Goal: Task Accomplishment & Management: Manage account settings

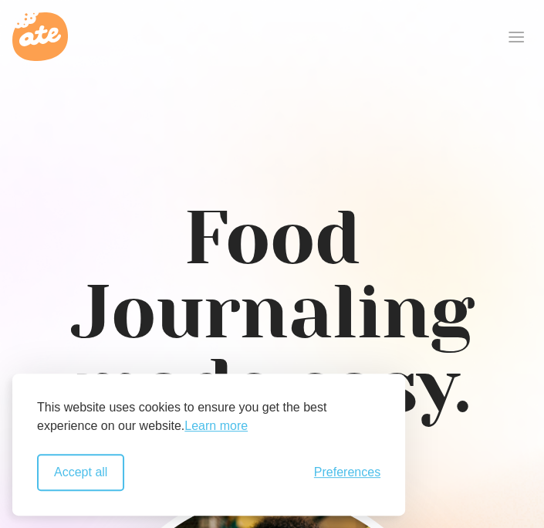
click at [95, 473] on button "Accept all" at bounding box center [80, 472] width 87 height 37
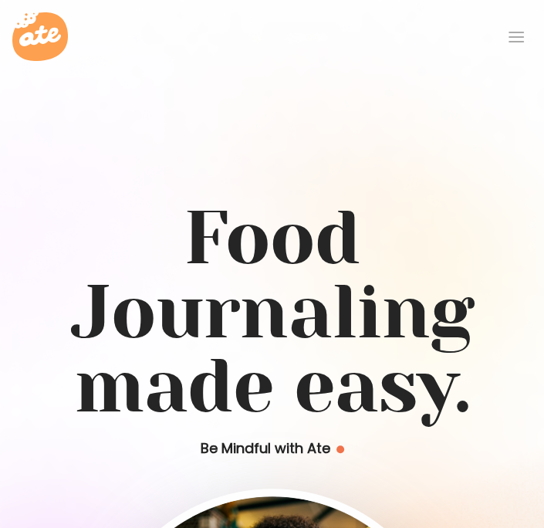
click at [515, 42] on div at bounding box center [516, 37] width 31 height 31
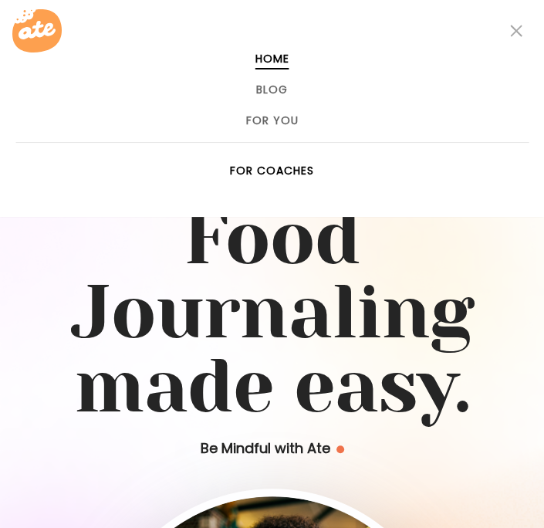
click at [266, 174] on link "For Coaches" at bounding box center [272, 170] width 84 height 12
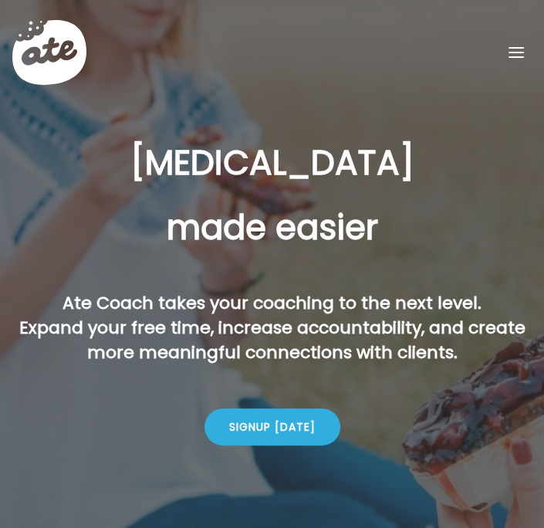
click at [504, 61] on div at bounding box center [516, 52] width 31 height 31
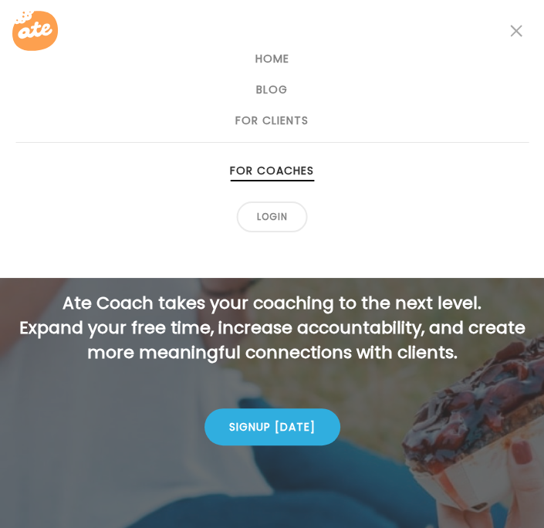
click at [287, 174] on link "For Coaches" at bounding box center [272, 170] width 84 height 12
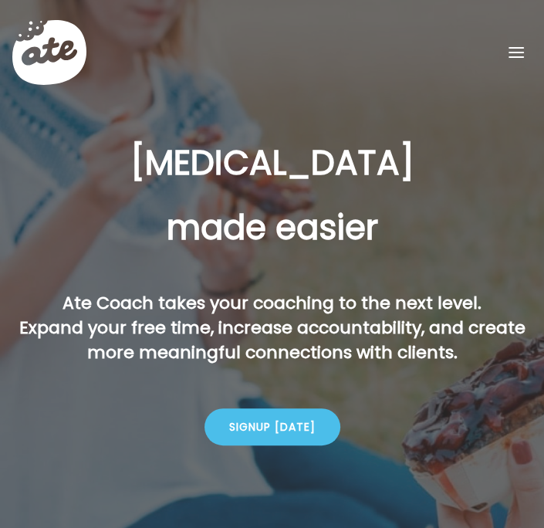
click at [273, 431] on div "Signup [DATE]" at bounding box center [272, 426] width 136 height 37
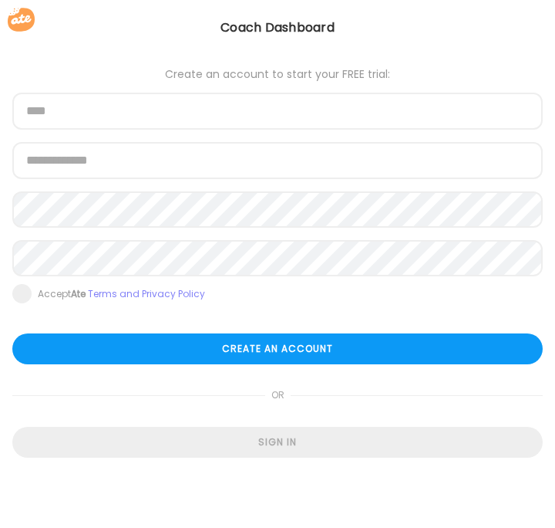
type input "**********"
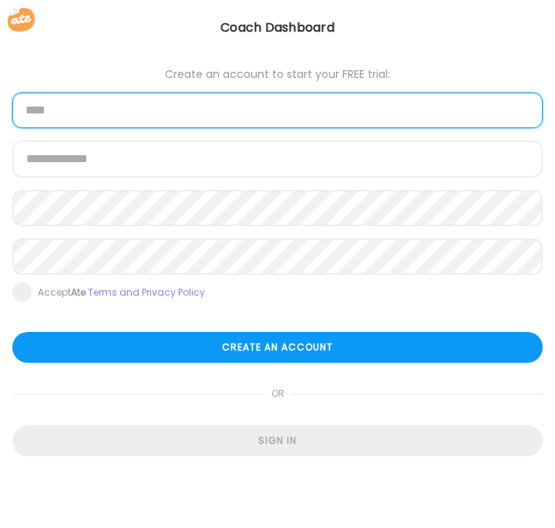
click at [77, 110] on input "text" at bounding box center [277, 110] width 531 height 35
click at [68, 113] on input "text" at bounding box center [277, 110] width 531 height 35
type input "**********"
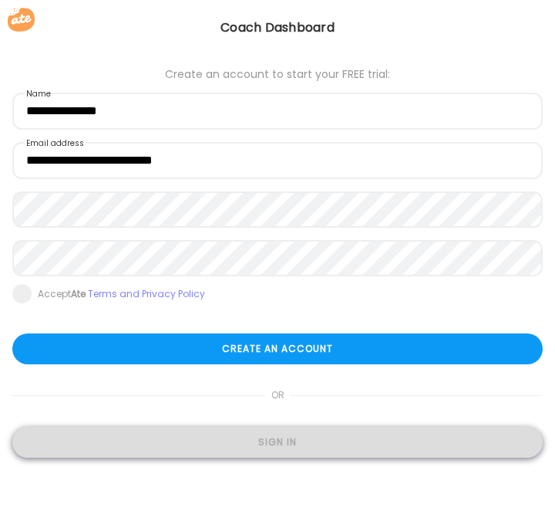
click at [225, 442] on div "Sign in" at bounding box center [277, 442] width 531 height 31
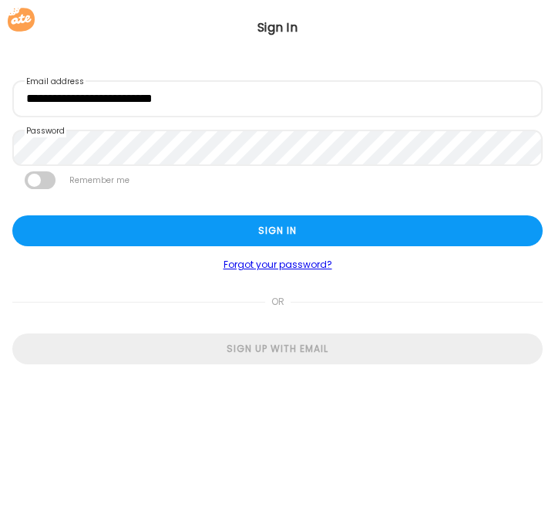
click at [50, 185] on span at bounding box center [40, 180] width 31 height 18
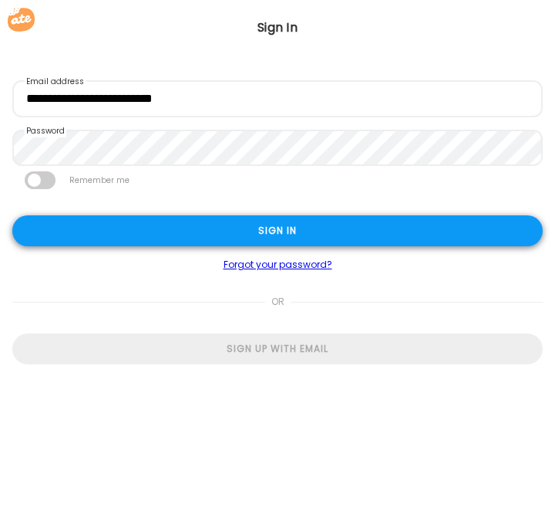
click at [101, 225] on div "Sign in" at bounding box center [277, 230] width 531 height 31
type input "**********"
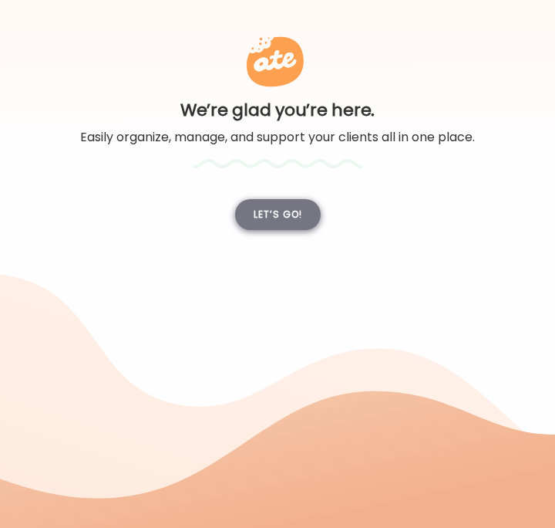
click at [269, 221] on div "Let’s go!" at bounding box center [278, 214] width 86 height 31
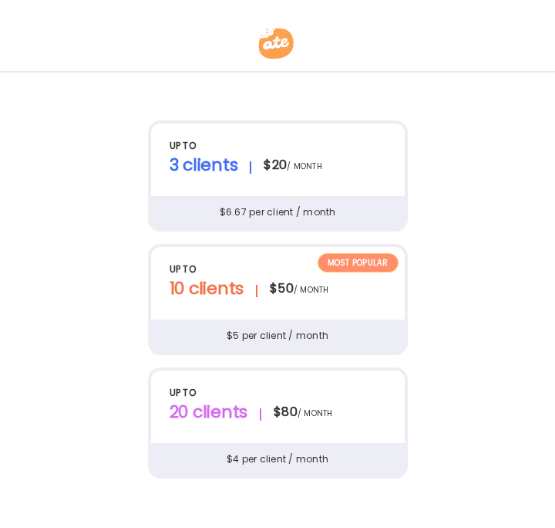
scroll to position [93, 0]
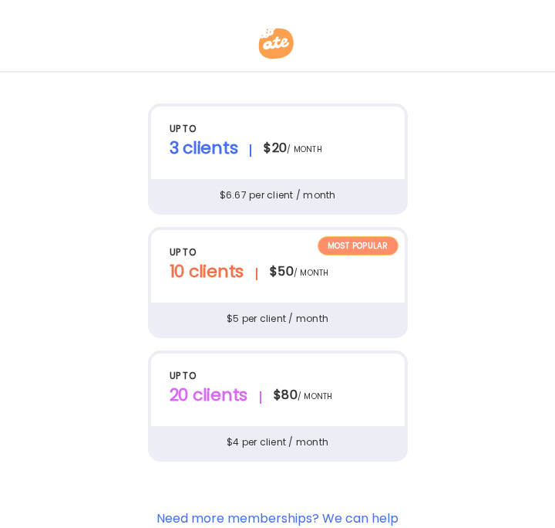
click at [312, 173] on div "Most popular up to 3 clients $20 / month $6.67 per client / month" at bounding box center [278, 158] width 260 height 111
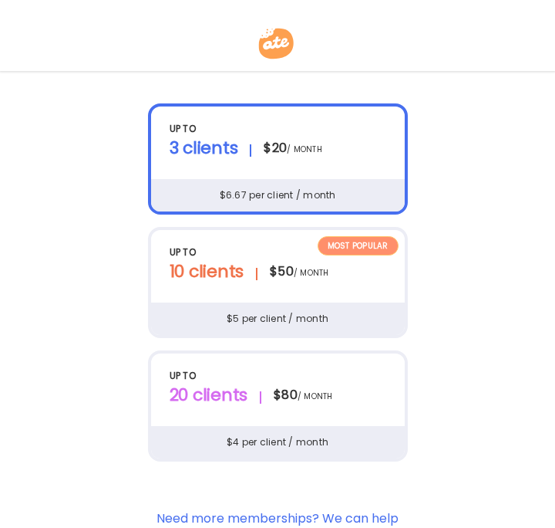
scroll to position [454, 0]
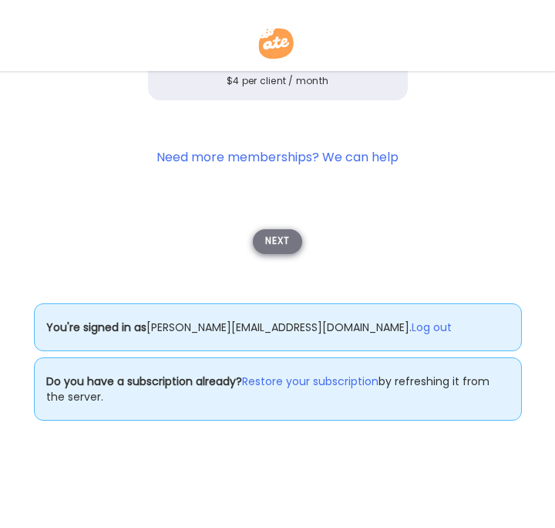
click at [284, 240] on div "Next" at bounding box center [277, 241] width 49 height 25
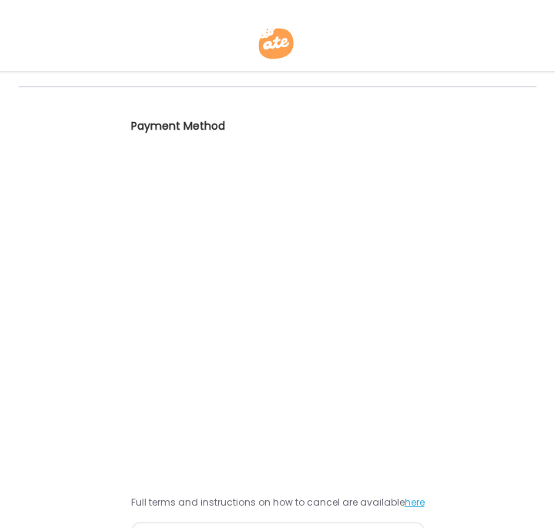
scroll to position [370, 0]
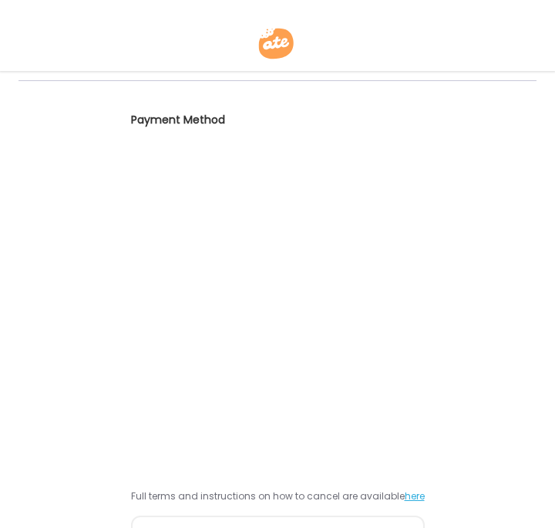
click at [492, 321] on div "Order Summary 21 day free trial Ends Sep 9th, 2025 $0 3 Seat Subscription $20 D…" at bounding box center [278, 180] width 518 height 759
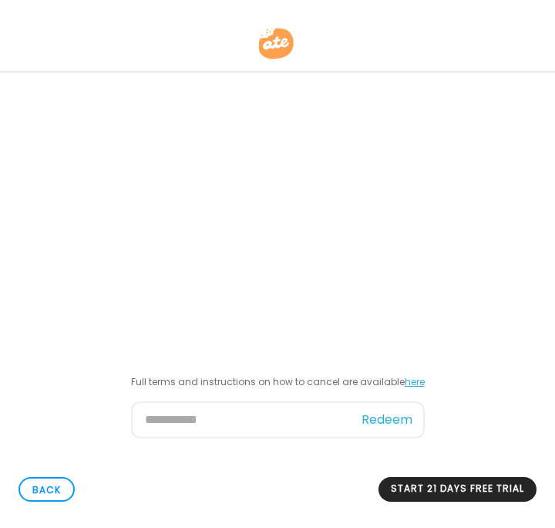
scroll to position [565, 0]
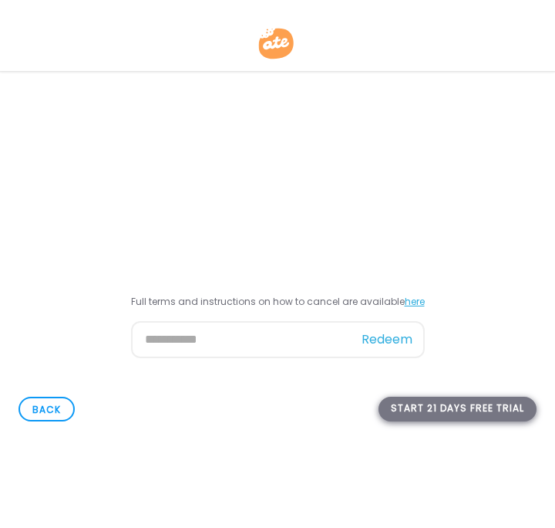
click at [443, 408] on div "Start 21 days free trial" at bounding box center [458, 409] width 158 height 25
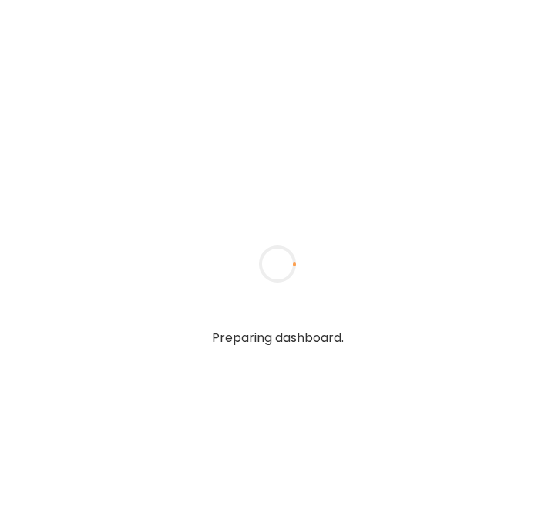
type input "**********"
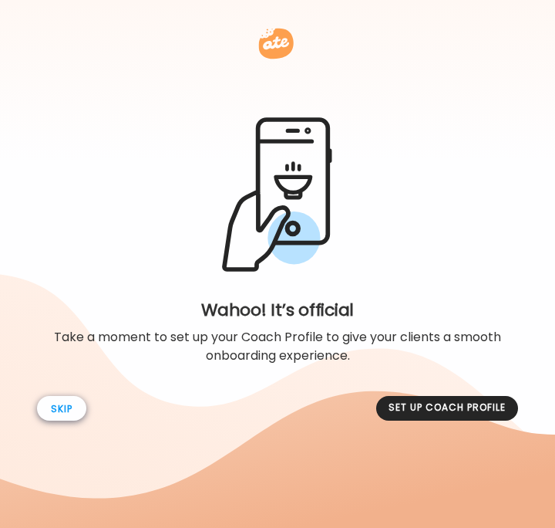
type input "**********"
click at [76, 407] on div "Skip" at bounding box center [61, 408] width 49 height 25
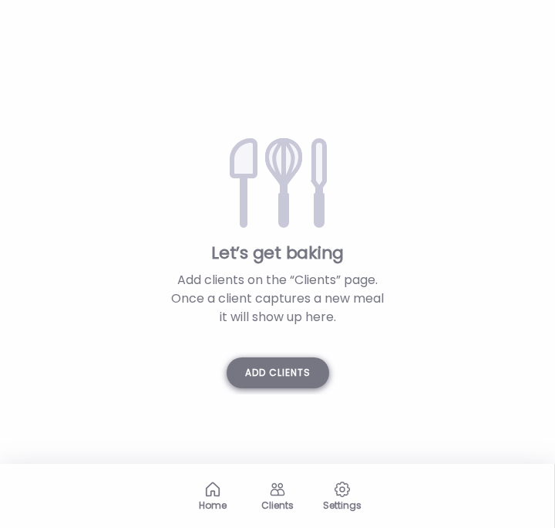
click at [292, 380] on div "Add clients" at bounding box center [278, 372] width 103 height 31
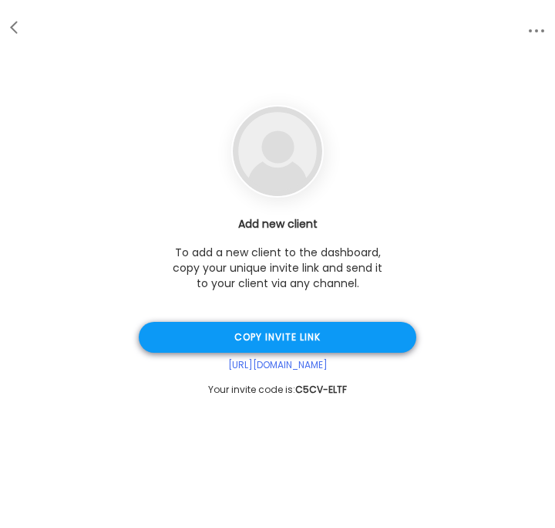
click at [259, 346] on div "Copy invite link" at bounding box center [278, 337] width 278 height 31
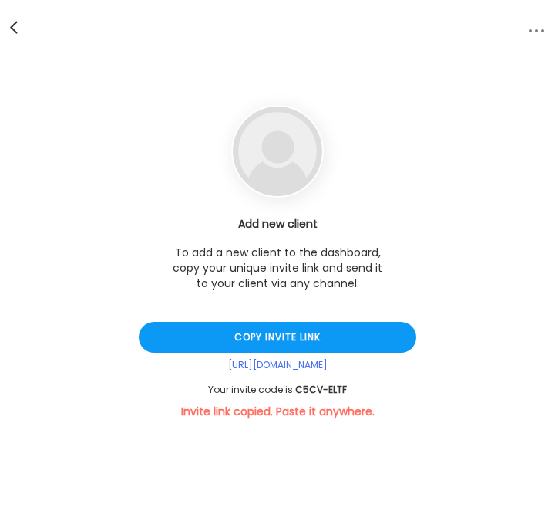
click at [16, 30] on div at bounding box center [15, 27] width 31 height 31
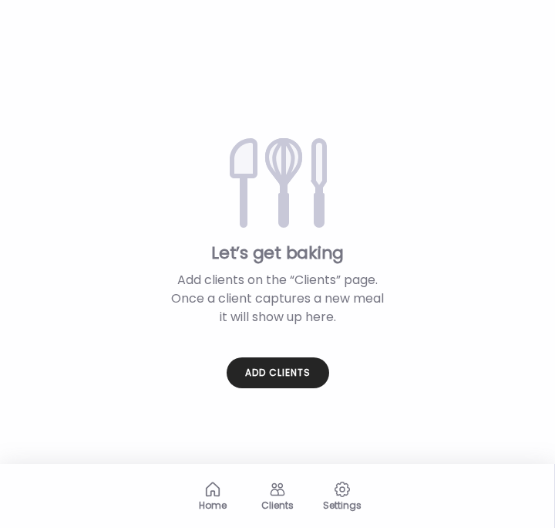
click at [204, 504] on div "Home" at bounding box center [213, 505] width 56 height 10
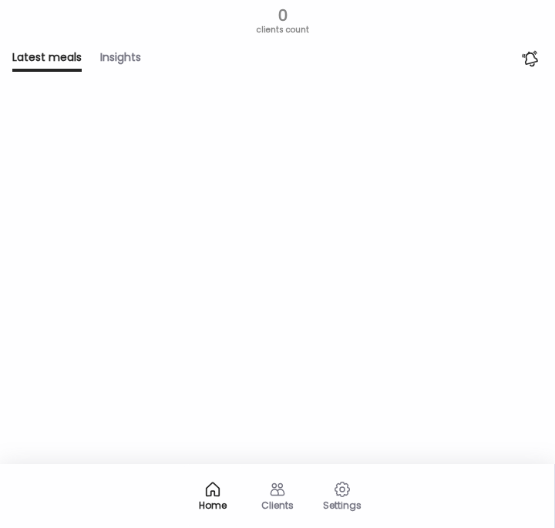
click at [286, 491] on div "Clients" at bounding box center [278, 495] width 62 height 62
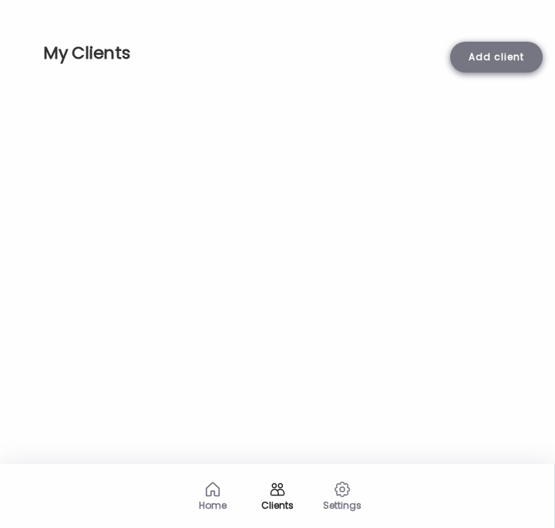
click at [488, 56] on div "Add client" at bounding box center [497, 57] width 93 height 31
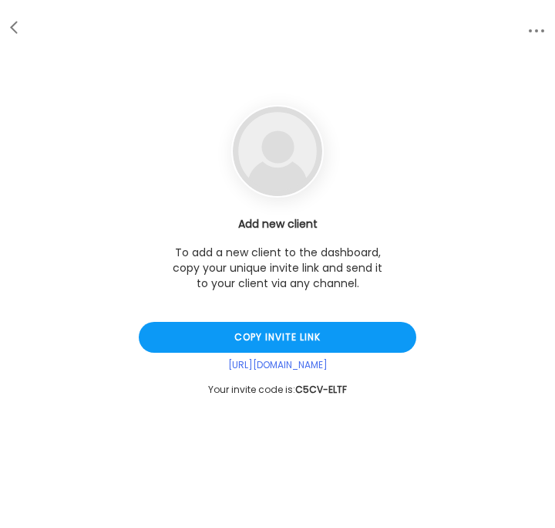
drag, startPoint x: 359, startPoint y: 387, endPoint x: 306, endPoint y: 387, distance: 53.2
click at [306, 387] on div "Your invite code is: C5CV-ELTF" at bounding box center [278, 389] width 278 height 12
click at [11, 35] on div at bounding box center [15, 27] width 31 height 31
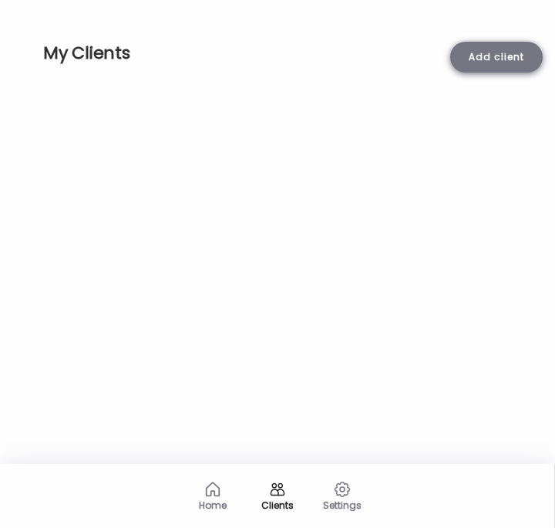
click at [467, 57] on div "Add client" at bounding box center [497, 57] width 93 height 31
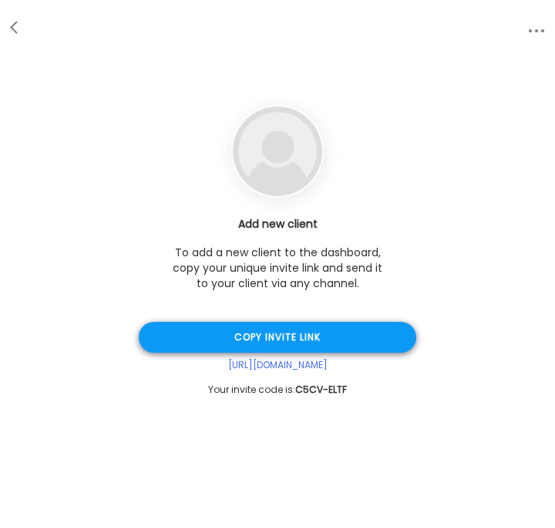
click at [285, 339] on div "Copy invite link" at bounding box center [278, 337] width 278 height 31
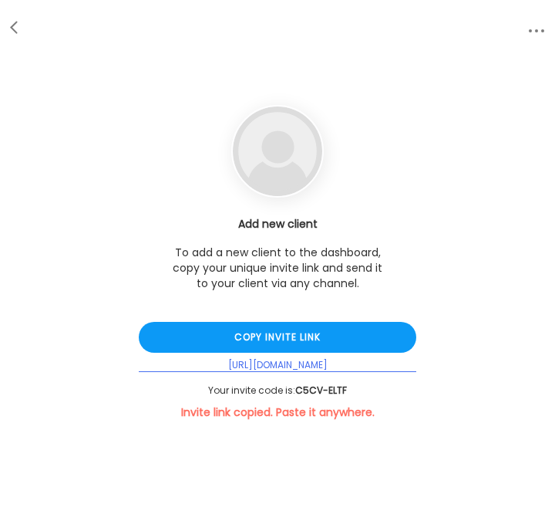
click at [369, 366] on div "https://d3w2x.app.goo.gl/gHpkv" at bounding box center [278, 365] width 278 height 13
click at [315, 365] on div "https://d3w2x.app.goo.gl/gHpkv" at bounding box center [278, 365] width 278 height 13
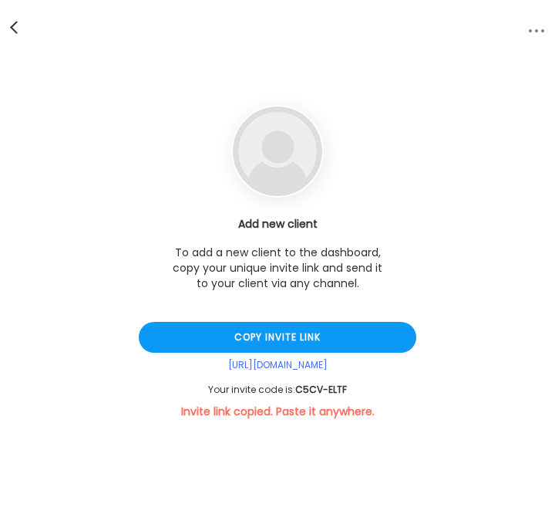
click at [15, 29] on span at bounding box center [14, 25] width 8 height 8
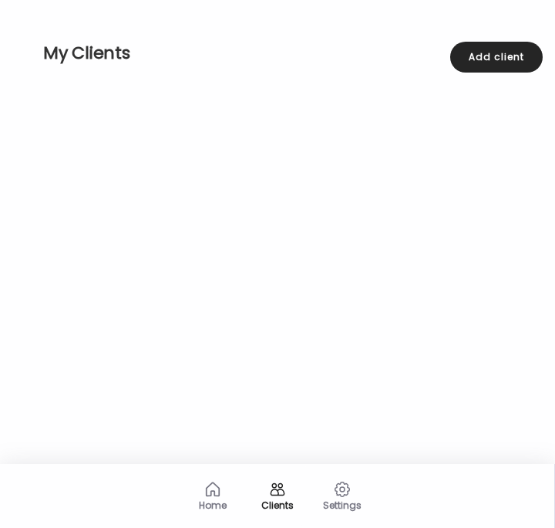
click at [474, 74] on div "My Clients Add client" at bounding box center [277, 53] width 531 height 106
click at [471, 61] on div "Add client" at bounding box center [497, 57] width 93 height 31
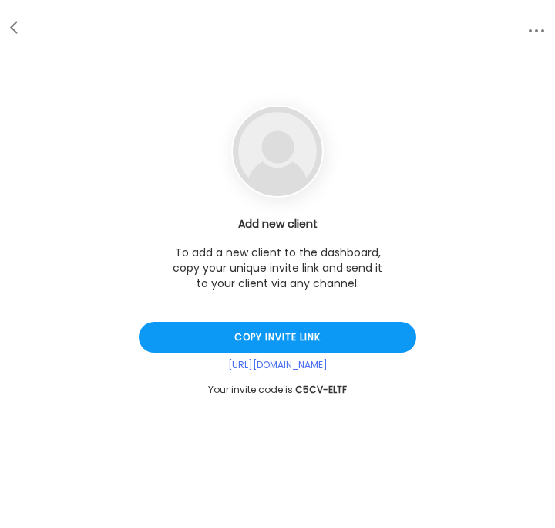
drag, startPoint x: 355, startPoint y: 391, endPoint x: 235, endPoint y: 391, distance: 119.6
click at [235, 391] on div "Your invite code is: C5CV-ELTF" at bounding box center [278, 389] width 278 height 12
click at [243, 393] on div "Your invite code is: C5CV-ELTF" at bounding box center [278, 389] width 278 height 12
click at [339, 371] on div "https://d3w2x.app.goo.gl/gHpkv" at bounding box center [278, 365] width 278 height 13
click at [19, 32] on div at bounding box center [15, 27] width 31 height 31
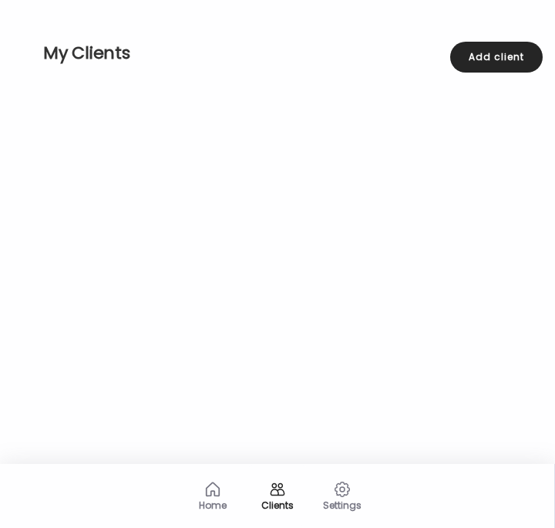
click at [272, 505] on div "Clients" at bounding box center [278, 505] width 56 height 10
click at [493, 48] on div "Add client" at bounding box center [497, 57] width 93 height 31
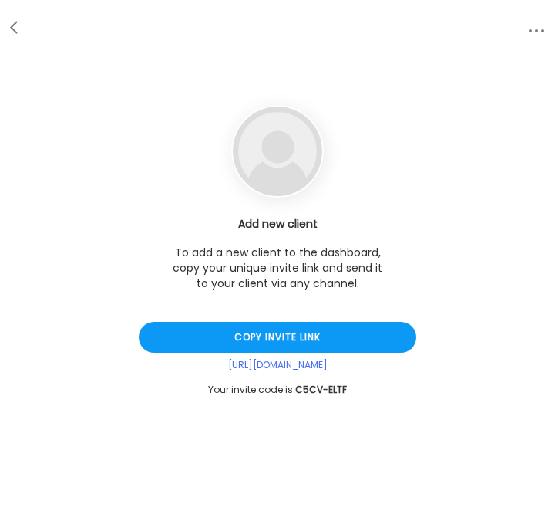
drag, startPoint x: 376, startPoint y: 373, endPoint x: 363, endPoint y: 374, distance: 13.9
click at [363, 374] on div "Add new client To add a new client to the dashboard, copy your unique invite li…" at bounding box center [278, 306] width 278 height 180
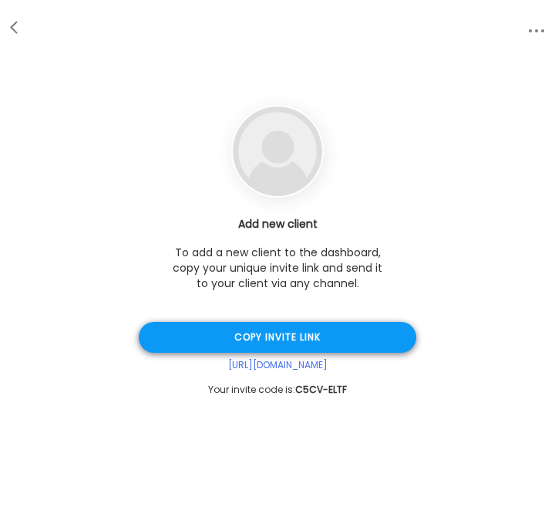
click at [291, 346] on div "Copy invite link" at bounding box center [278, 337] width 278 height 31
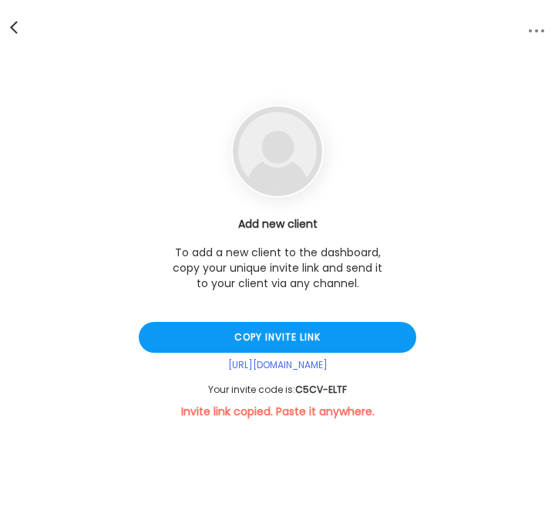
click at [11, 32] on div at bounding box center [15, 27] width 31 height 31
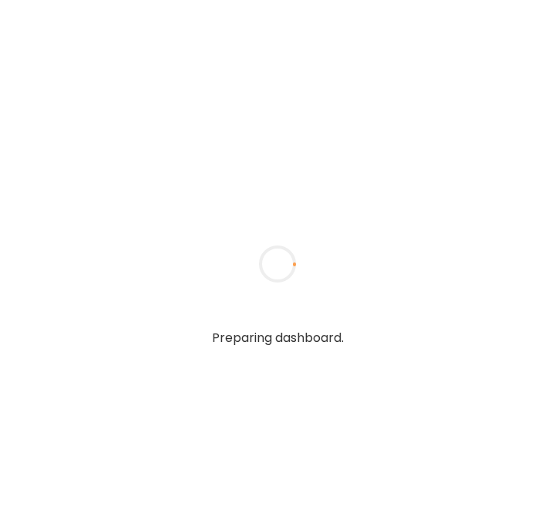
type input "**********"
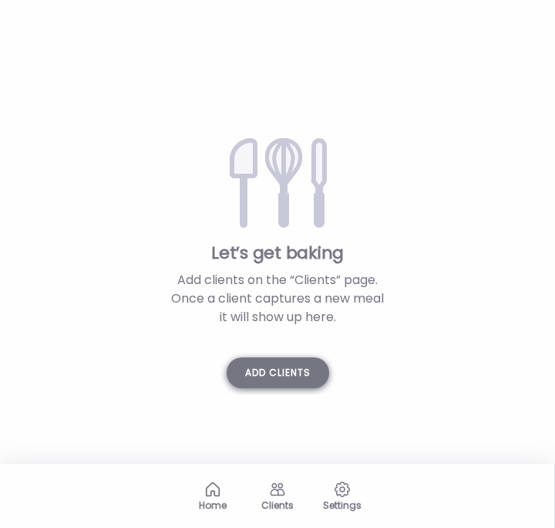
type input "**********"
click at [291, 376] on div "Add clients" at bounding box center [278, 372] width 103 height 31
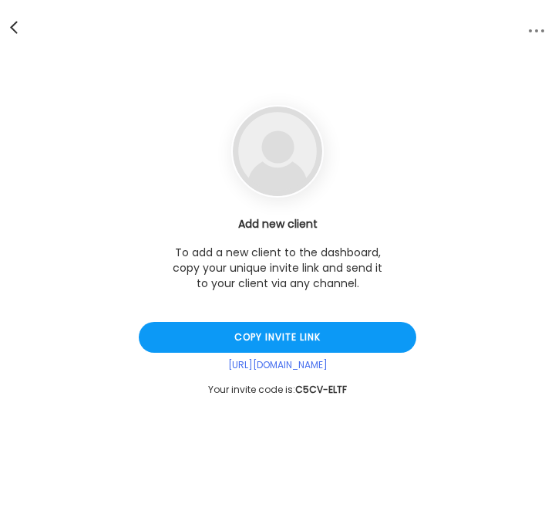
click at [17, 29] on span at bounding box center [14, 25] width 8 height 8
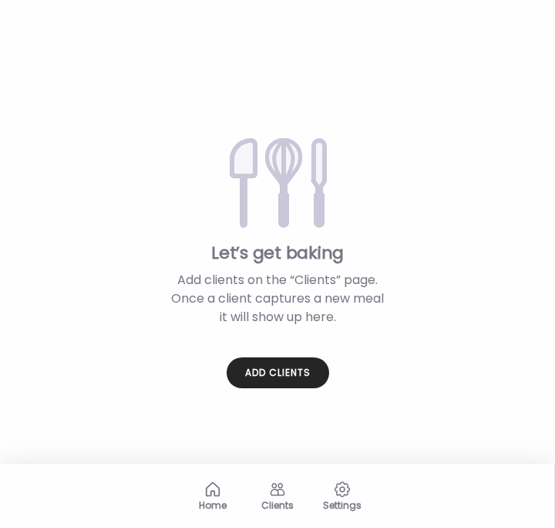
click at [275, 503] on div "Clients" at bounding box center [278, 505] width 56 height 10
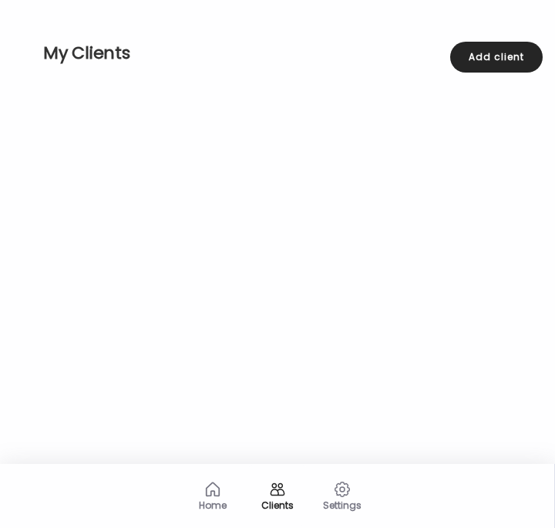
click at [339, 484] on icon at bounding box center [342, 489] width 15 height 15
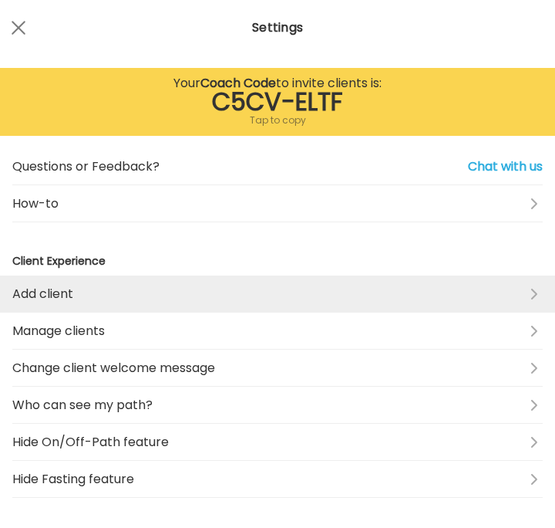
click at [336, 307] on link "Add client" at bounding box center [277, 293] width 531 height 37
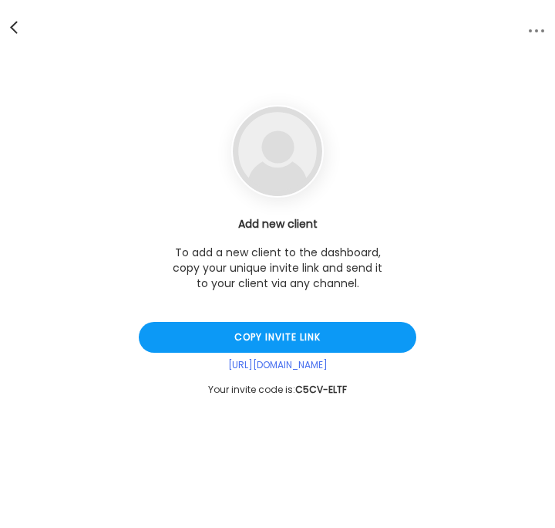
click at [15, 21] on div at bounding box center [15, 27] width 31 height 31
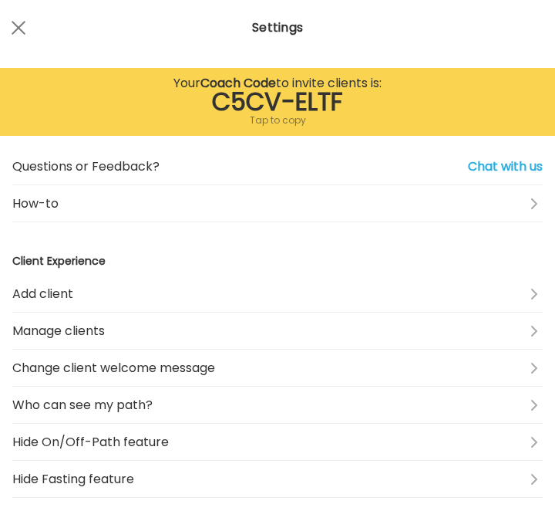
drag, startPoint x: 365, startPoint y: 103, endPoint x: 225, endPoint y: 86, distance: 140.7
click at [225, 93] on div "C5CV-ELTF" at bounding box center [277, 102] width 531 height 19
click at [260, 120] on div "Tap to copy" at bounding box center [277, 120] width 531 height 19
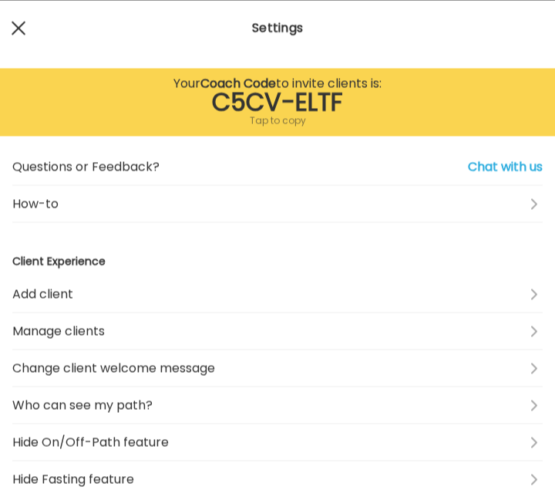
click at [25, 23] on div at bounding box center [18, 27] width 31 height 31
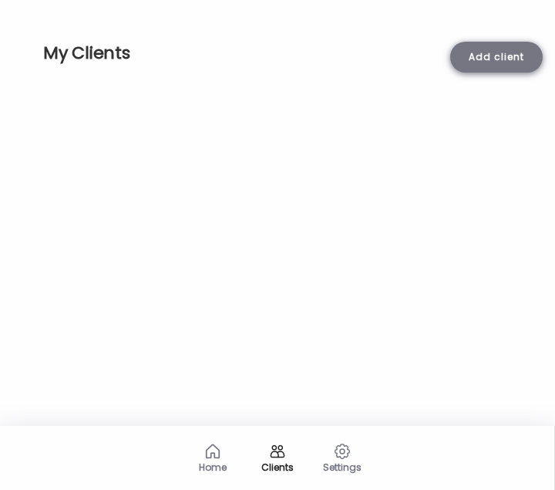
click at [475, 60] on div "Add client" at bounding box center [497, 57] width 93 height 31
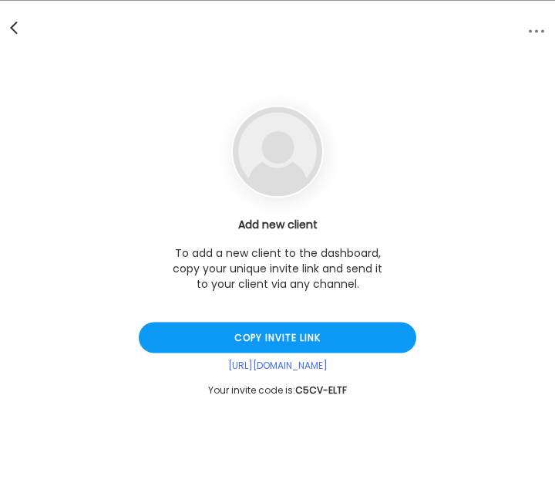
click at [15, 28] on div at bounding box center [15, 27] width 31 height 31
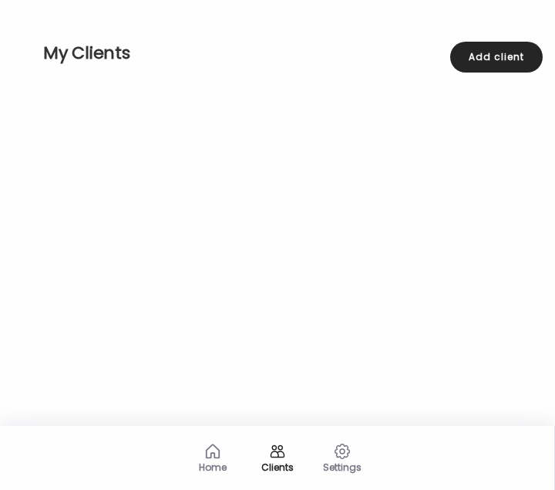
click at [340, 446] on icon at bounding box center [342, 451] width 15 height 15
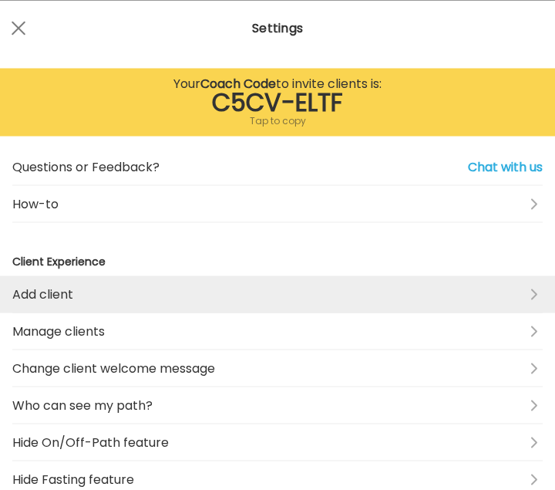
click at [79, 286] on link "Add client" at bounding box center [277, 293] width 531 height 37
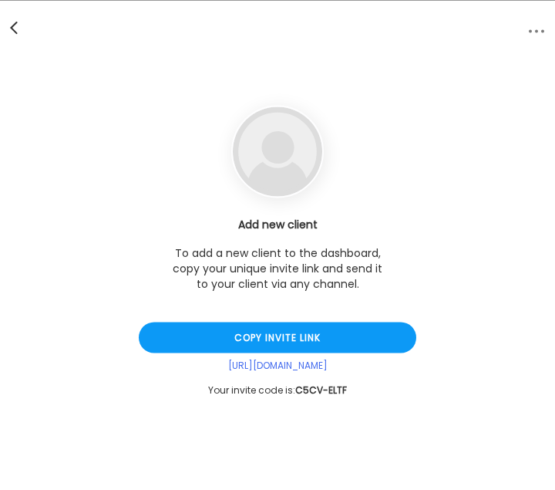
click at [8, 26] on div at bounding box center [15, 27] width 31 height 31
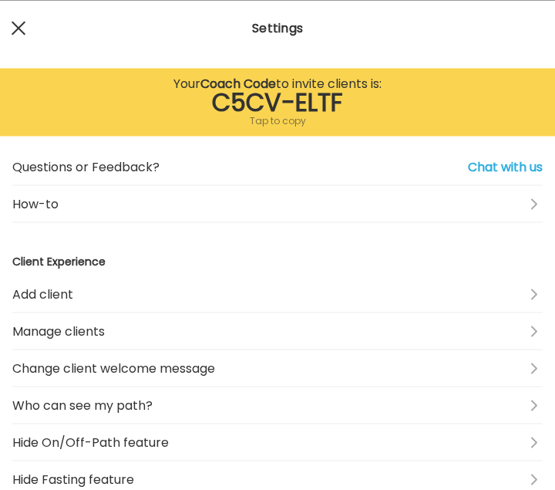
click at [29, 25] on div at bounding box center [18, 27] width 31 height 31
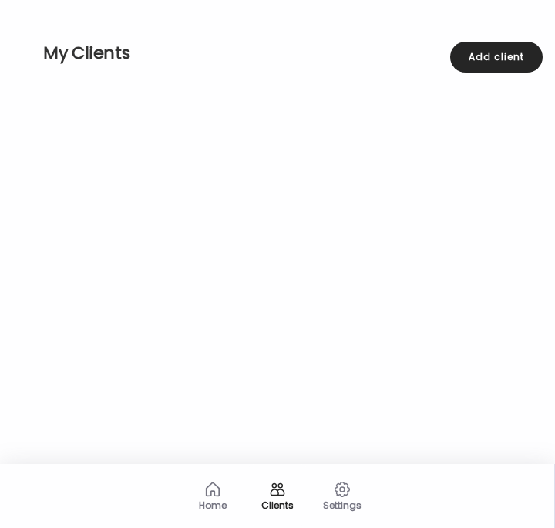
click at [349, 488] on div "Settings" at bounding box center [343, 495] width 62 height 62
